Goal: Task Accomplishment & Management: Complete application form

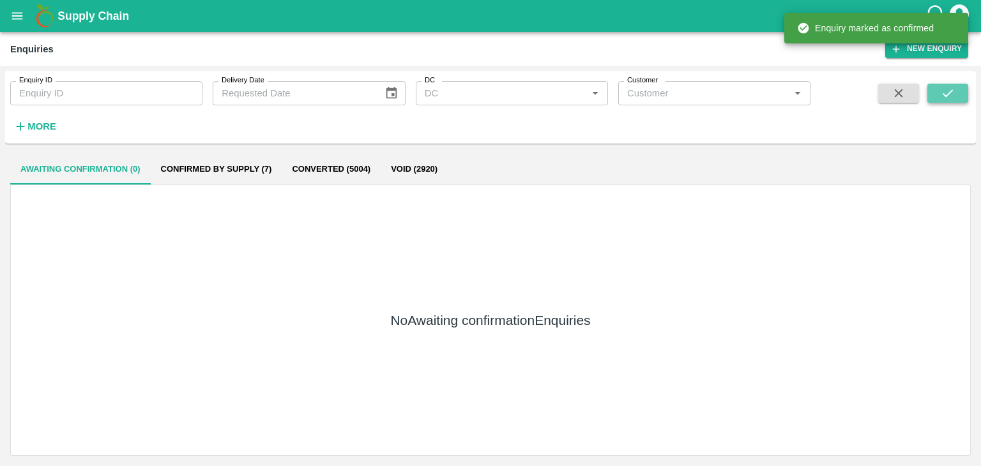
click at [930, 96] on button "submit" at bounding box center [947, 93] width 41 height 19
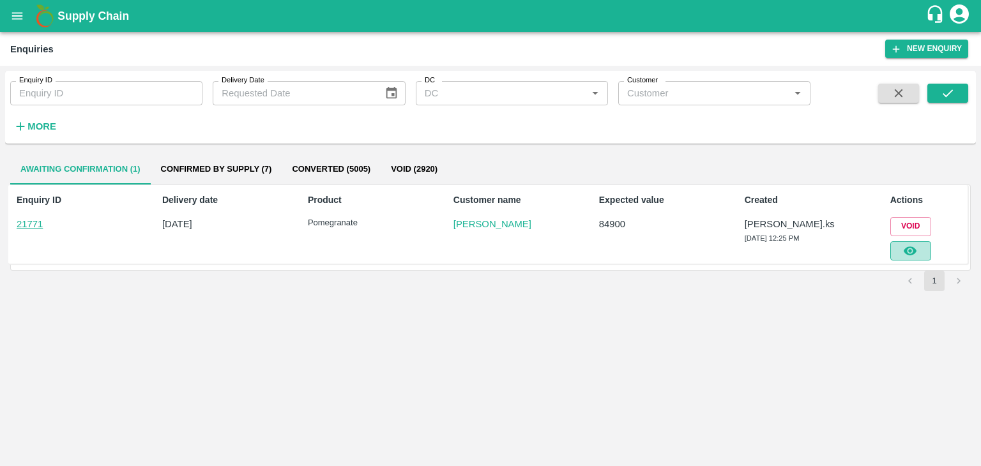
click at [917, 246] on icon "button" at bounding box center [910, 251] width 14 height 14
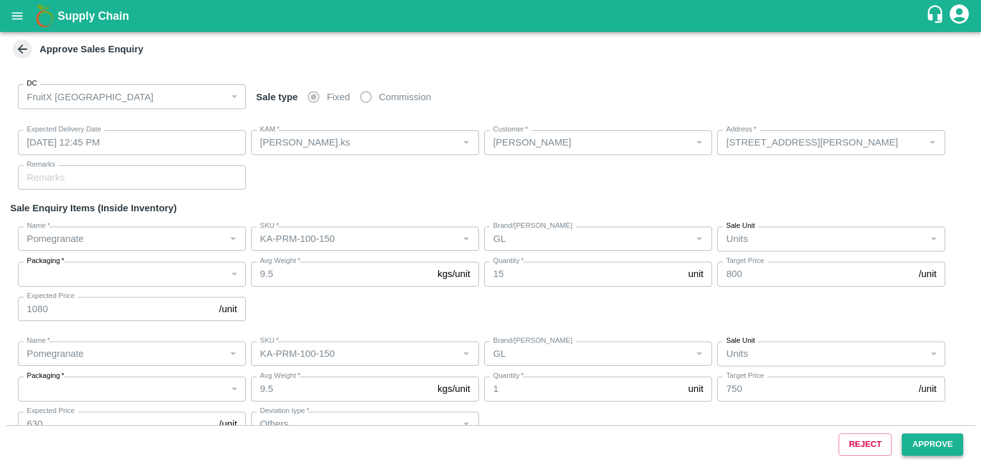
type input "[DATE] 12:45 PM"
type input "[PERSON_NAME].ks"
type input "[PERSON_NAME]"
type input "[STREET_ADDRESS][PERSON_NAME]"
type input "Pomegranate"
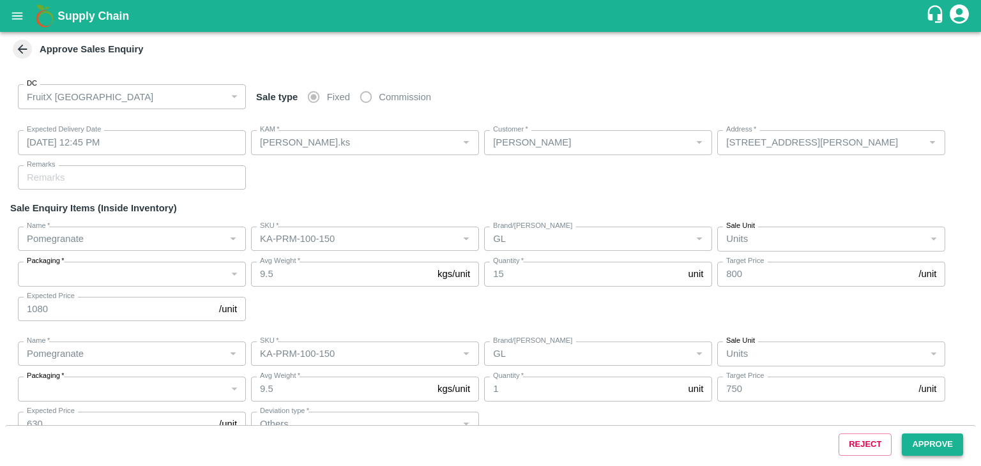
type input "KA-PRM-100-150"
type input "GL"
type input "Pomegranate"
type input "KA-PRM-100-150"
type input "GL"
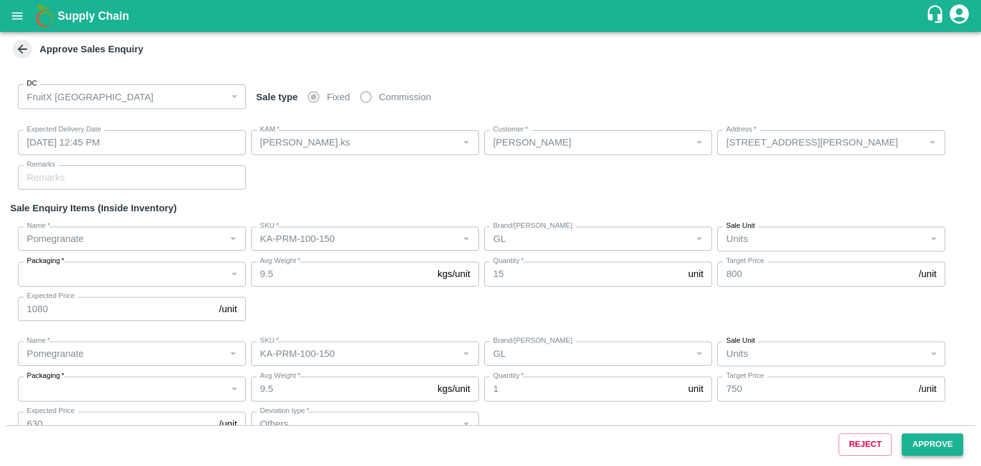
type input "Others"
type input "Pomegranate"
type input "KA-PRM-100-150"
type input "GL"
type input "Others"
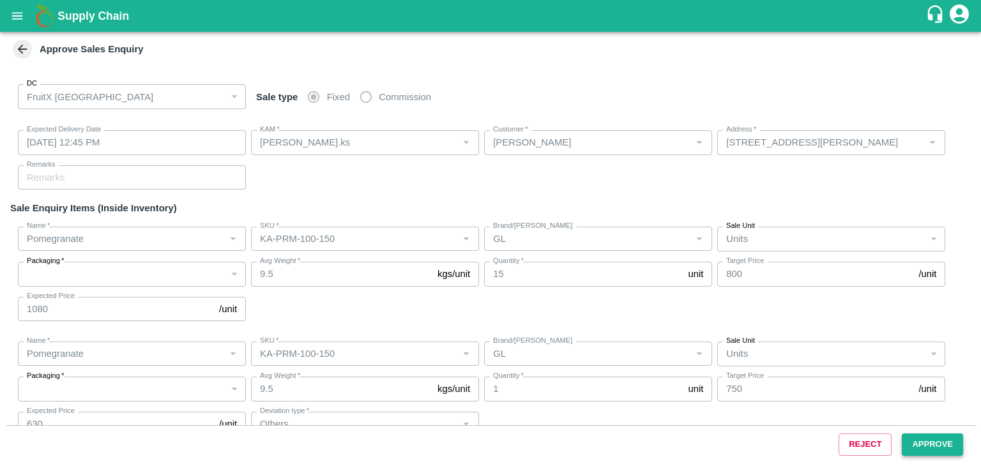
type input "Pomegranate"
type input "KA-LP-150++"
type input "LP VG8"
type input "Others"
type input "Pomegranate"
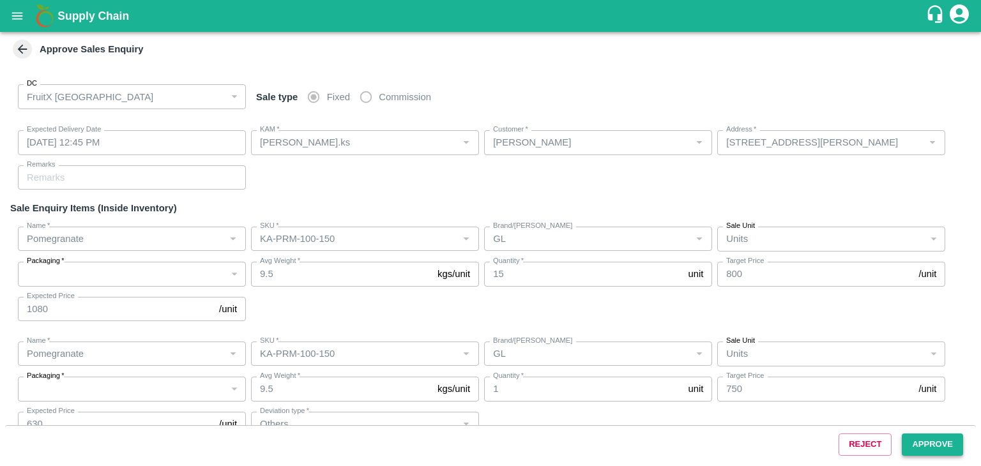
type input "KA-LP-180++"
type input "LP VG8"
type input "Others"
type input "Pomegranate"
type input "KA-SUPR-180++"
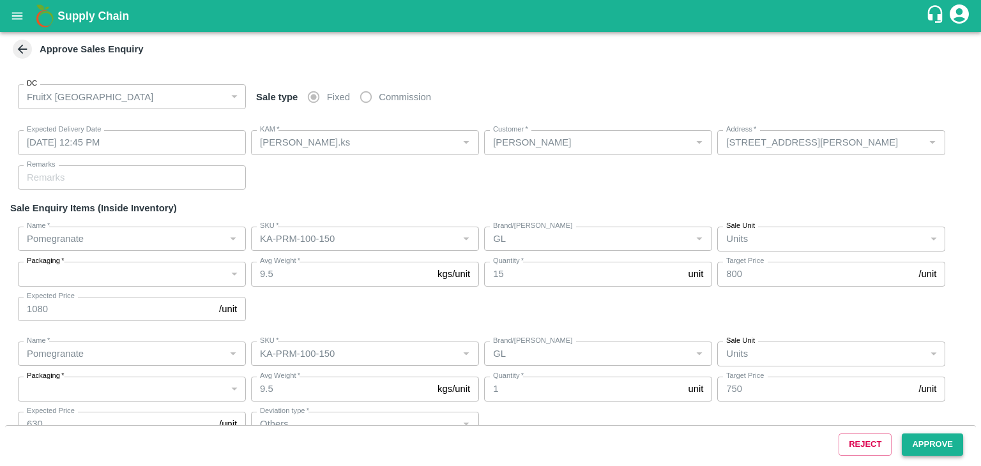
type input "LP VG8"
click at [940, 451] on button "Approve" at bounding box center [932, 445] width 61 height 22
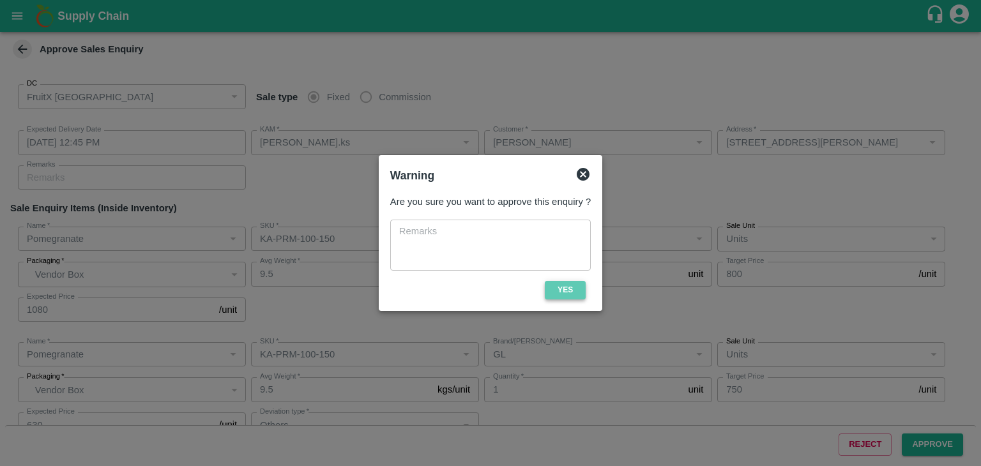
click at [566, 292] on button "Yes" at bounding box center [565, 290] width 41 height 19
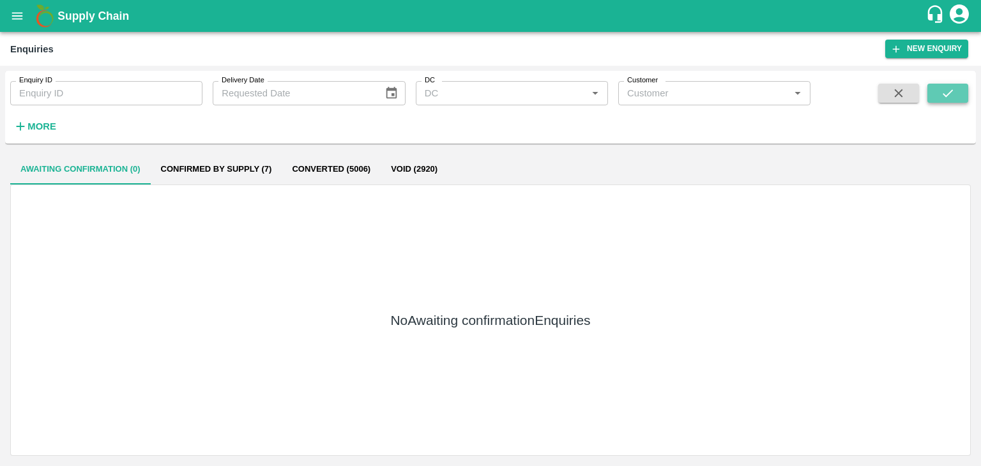
click at [953, 98] on icon "submit" at bounding box center [948, 93] width 14 height 14
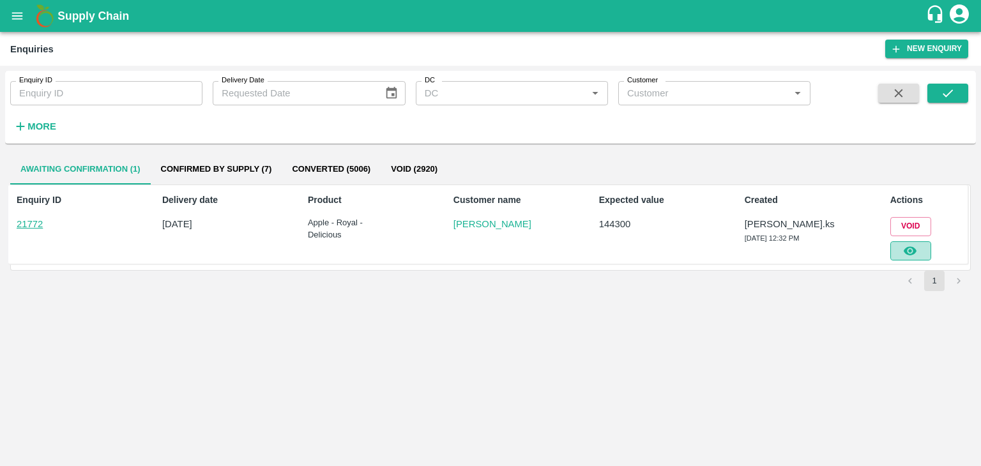
click at [926, 251] on button "button" at bounding box center [910, 250] width 41 height 19
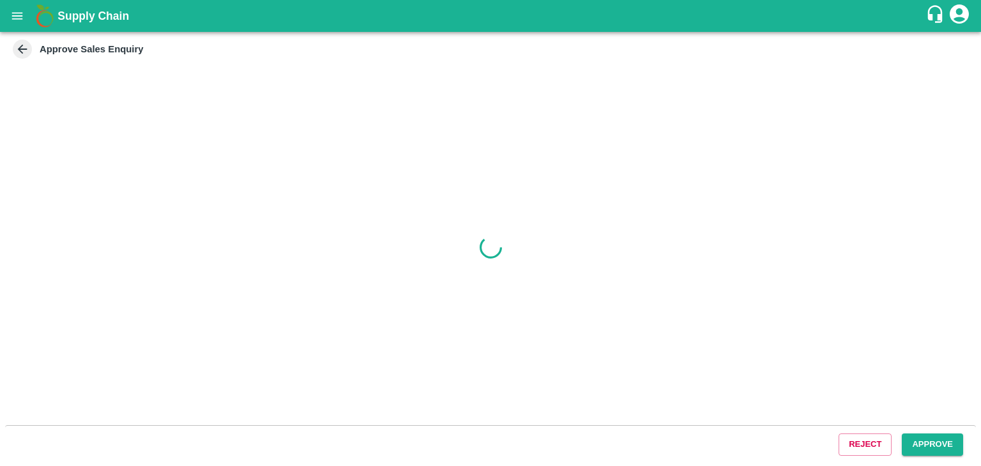
click at [937, 446] on button "Approve" at bounding box center [932, 445] width 61 height 22
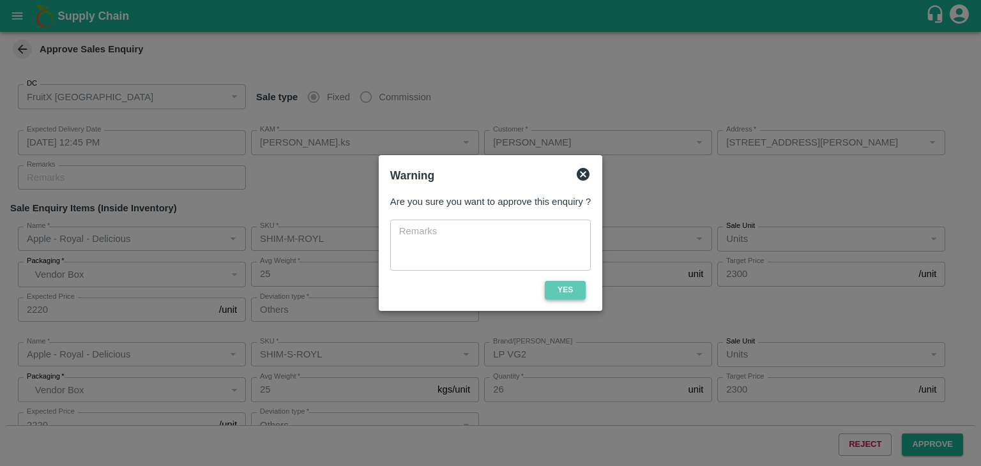
click at [568, 290] on button "Yes" at bounding box center [565, 290] width 41 height 19
